Goal: Task Accomplishment & Management: Use online tool/utility

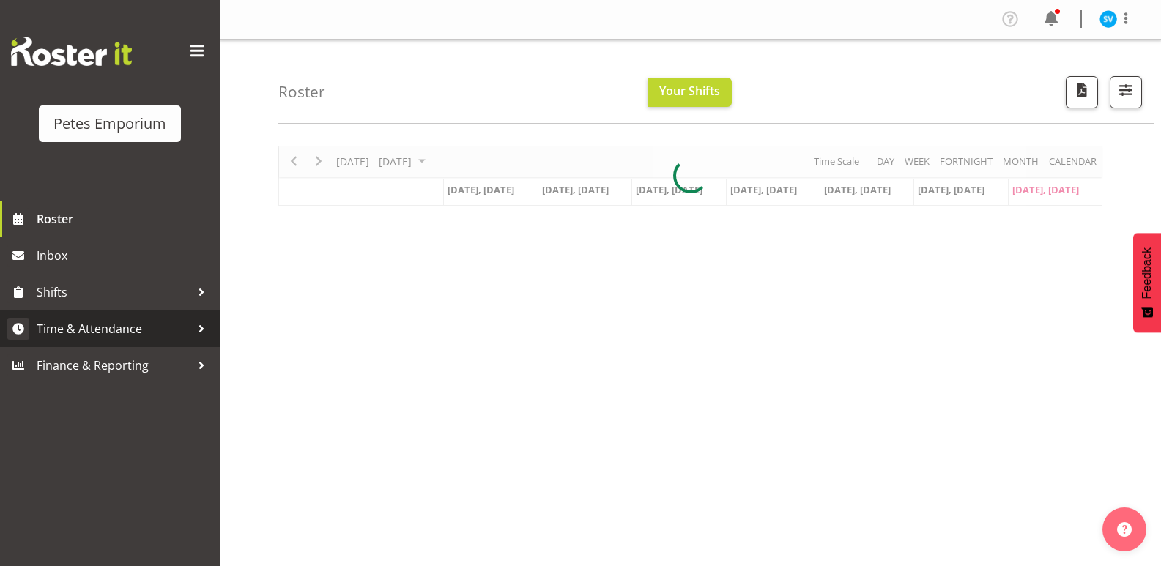
click at [134, 332] on span "Time & Attendance" at bounding box center [114, 329] width 154 height 22
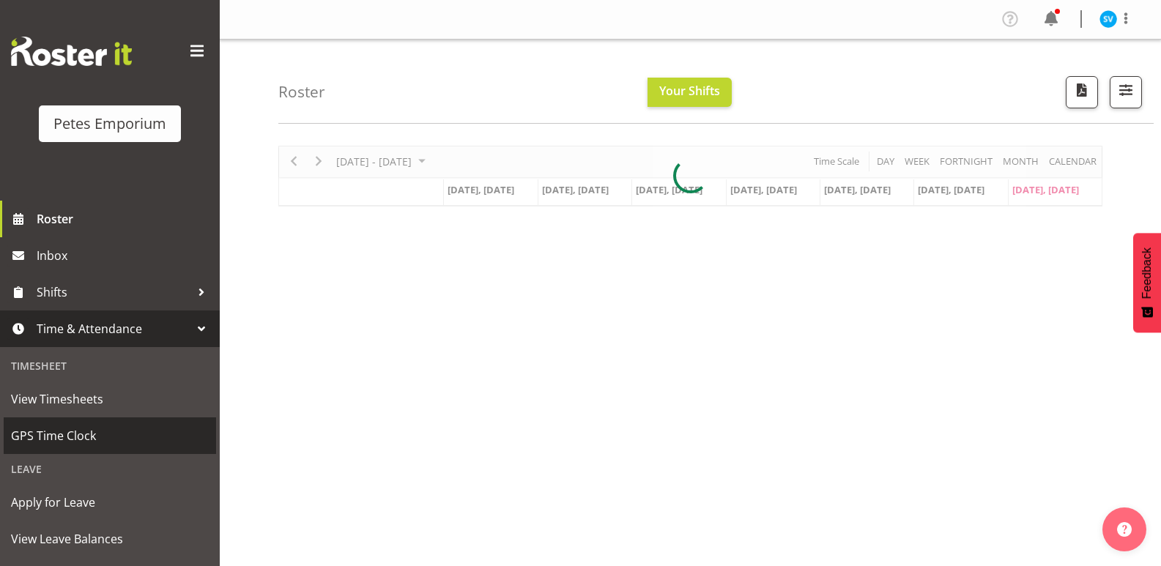
click at [129, 436] on span "GPS Time Clock" at bounding box center [110, 436] width 198 height 22
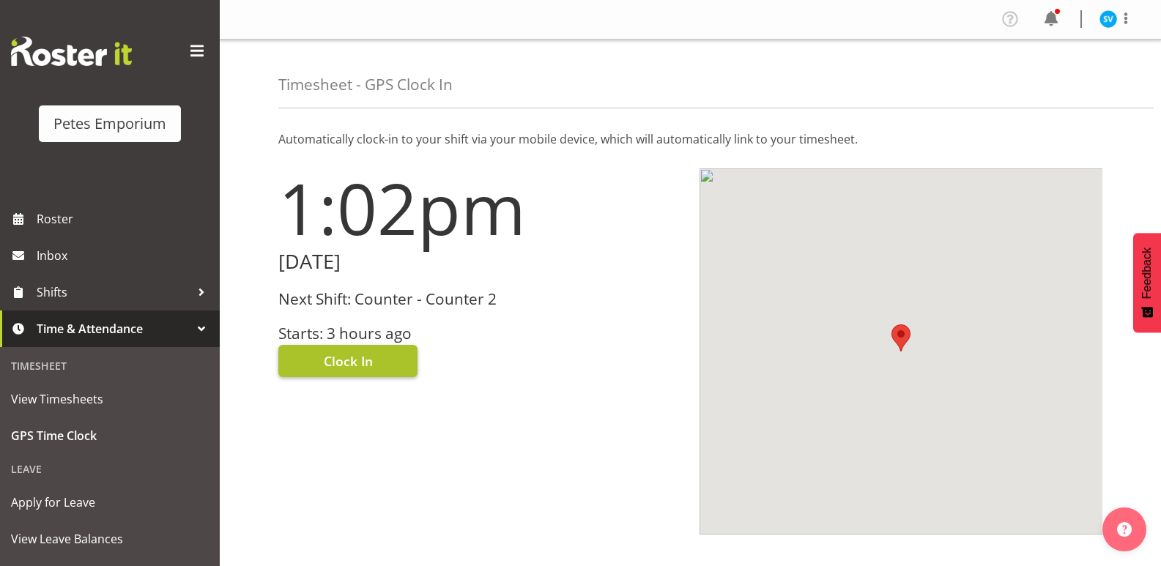
click at [387, 371] on button "Clock In" at bounding box center [347, 361] width 139 height 32
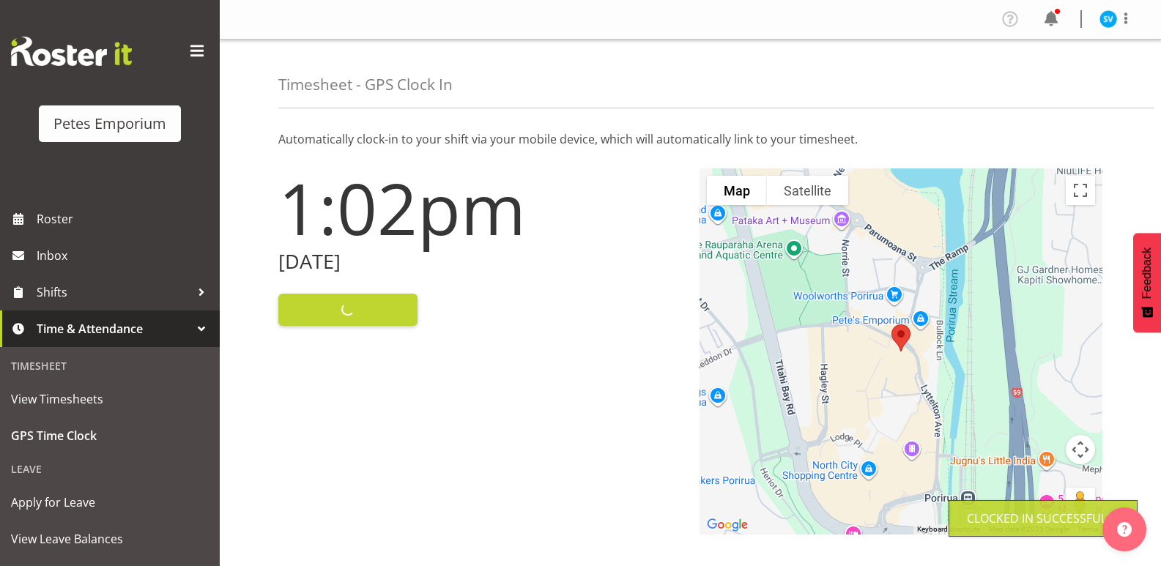
click at [1102, 15] on img at bounding box center [1108, 19] width 18 height 18
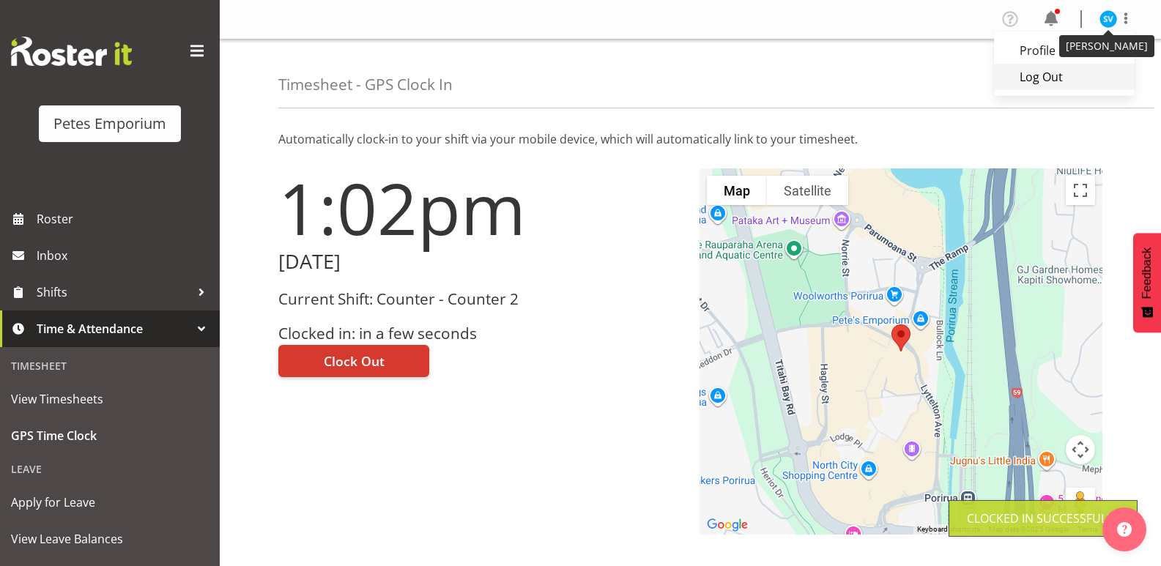
click at [1074, 83] on link "Log Out" at bounding box center [1064, 77] width 141 height 26
